Goal: Information Seeking & Learning: Find specific fact

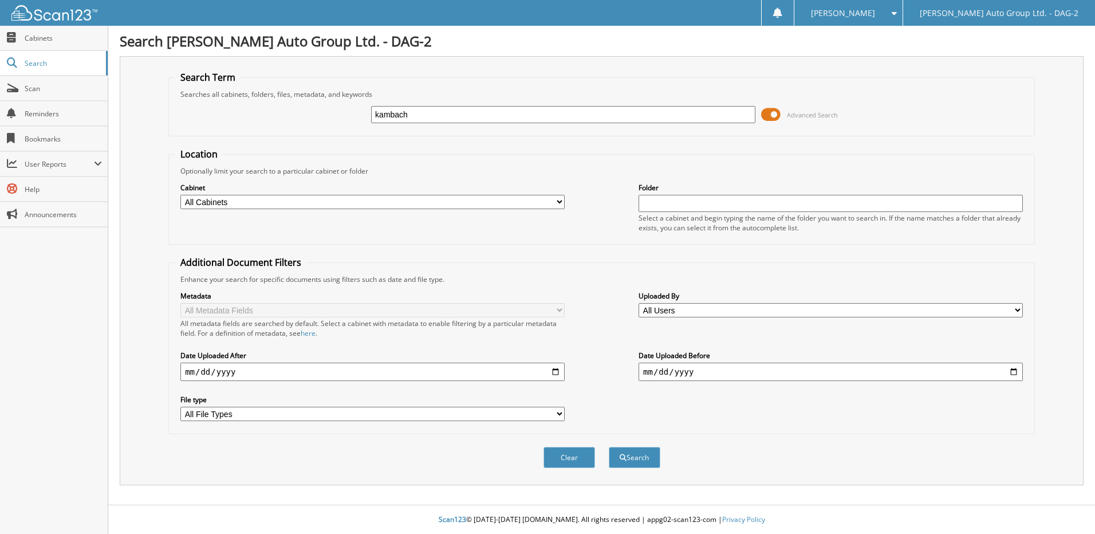
type input "kambach"
click at [609, 447] on button "Search" at bounding box center [635, 457] width 52 height 21
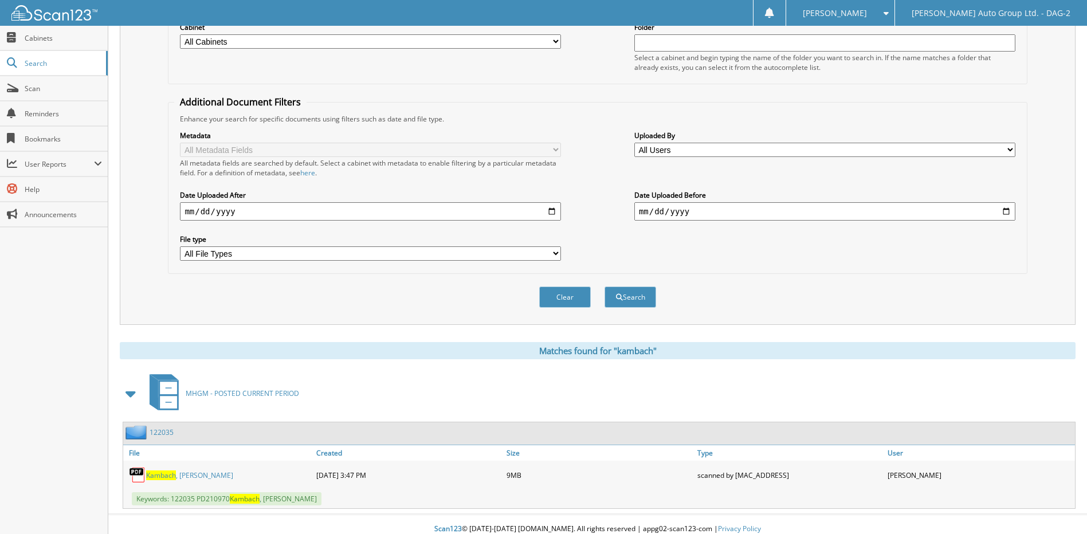
scroll to position [170, 0]
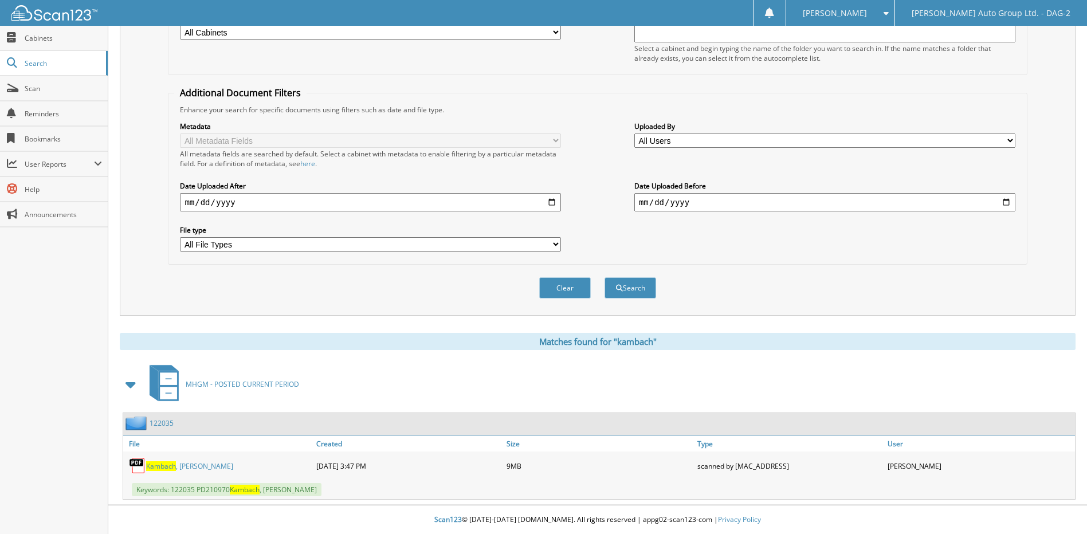
click at [195, 465] on link "Kambach , Lyndon" at bounding box center [189, 466] width 87 height 10
